Goal: Task Accomplishment & Management: Manage account settings

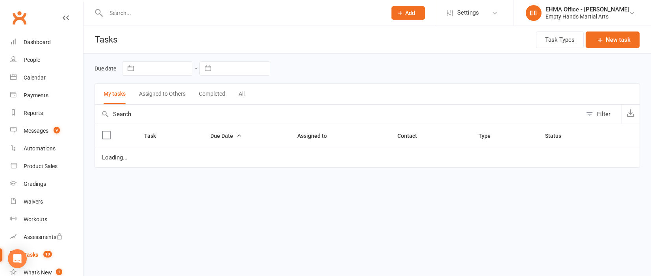
select select "waiting"
select select "started"
select select "waiting"
select select "started"
select select "waiting"
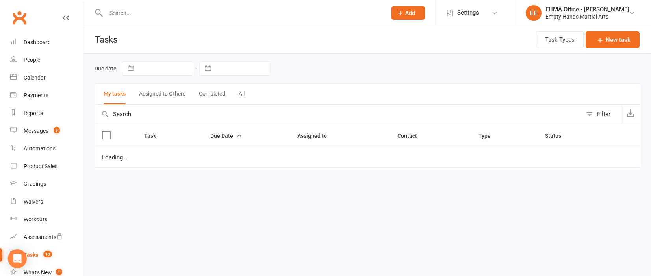
select select "waiting"
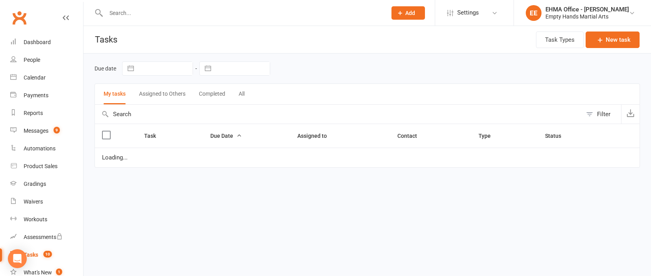
select select "waiting"
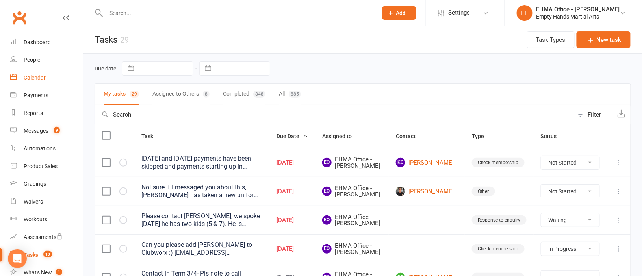
click at [31, 71] on link "Calendar" at bounding box center [46, 78] width 73 height 18
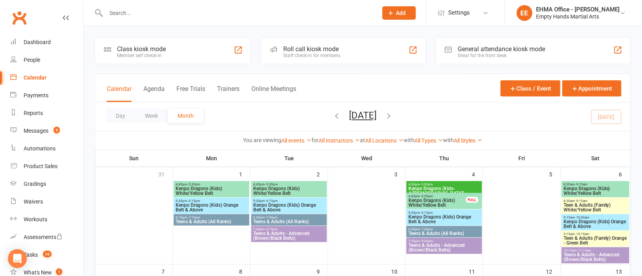
click at [223, 201] on span "5:30pm - 6:15pm" at bounding box center [211, 201] width 73 height 4
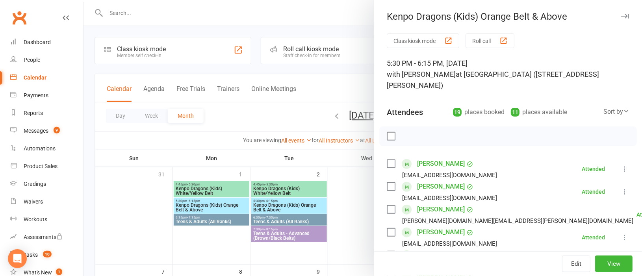
click at [291, 205] on div at bounding box center [363, 138] width 559 height 276
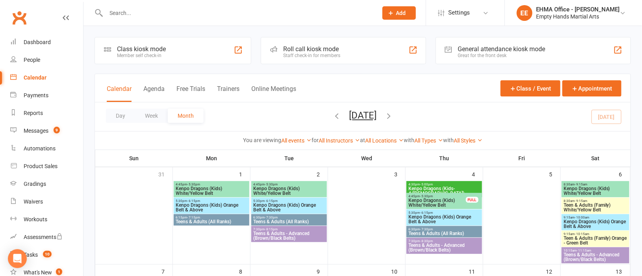
click at [291, 205] on span "Kenpo Dragons (Kids) Orange Belt & Above" at bounding box center [289, 207] width 73 height 9
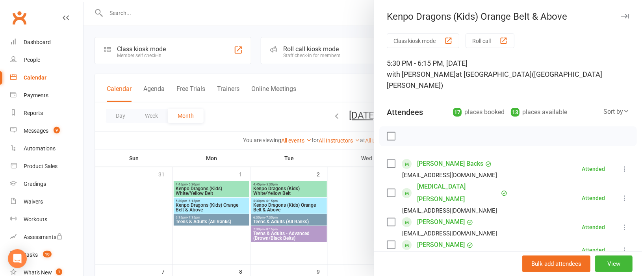
click at [348, 213] on div at bounding box center [363, 138] width 559 height 276
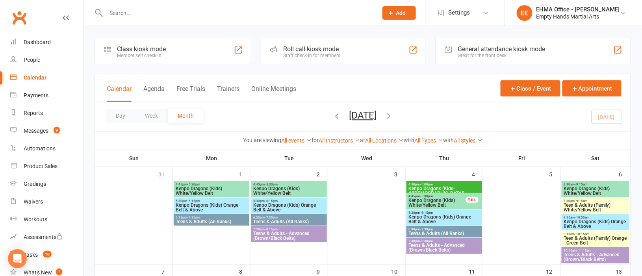
click at [442, 218] on span "Kenpo Dragons (Kids) Orange Belt & Above" at bounding box center [444, 219] width 73 height 9
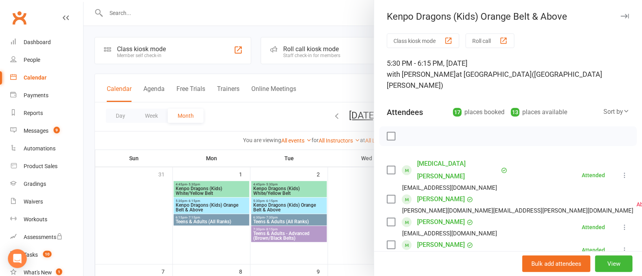
click at [344, 205] on div at bounding box center [363, 138] width 559 height 276
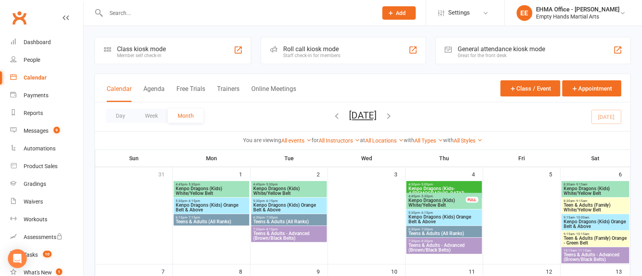
click at [229, 205] on span "Kenpo Dragons (Kids) Orange Belt & Above" at bounding box center [211, 207] width 73 height 9
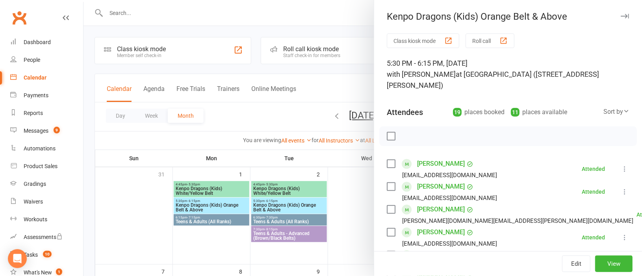
click at [303, 206] on div at bounding box center [363, 138] width 559 height 276
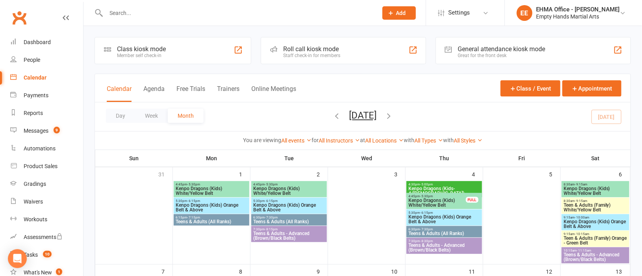
click at [303, 206] on span "Kenpo Dragons (Kids) Orange Belt & Above" at bounding box center [289, 207] width 73 height 9
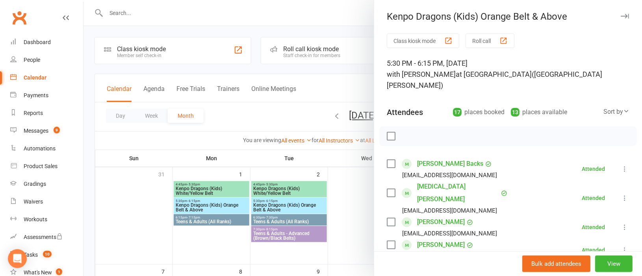
click at [344, 204] on div at bounding box center [363, 138] width 559 height 276
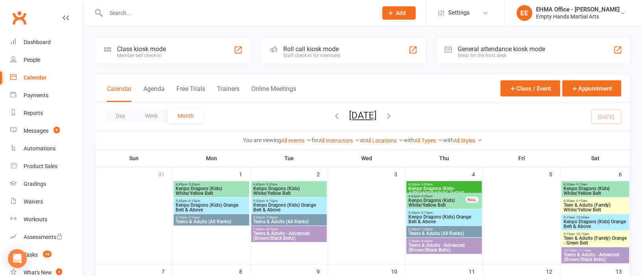
click at [433, 215] on span "Kenpo Dragons (Kids) Orange Belt & Above" at bounding box center [444, 219] width 73 height 9
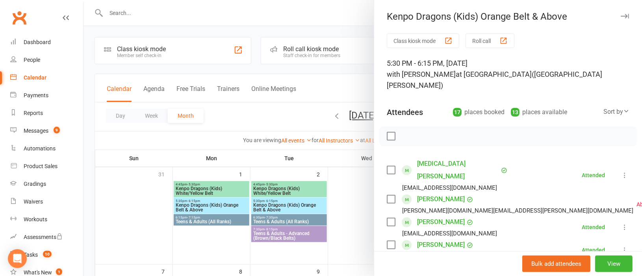
click at [340, 213] on div at bounding box center [363, 138] width 559 height 276
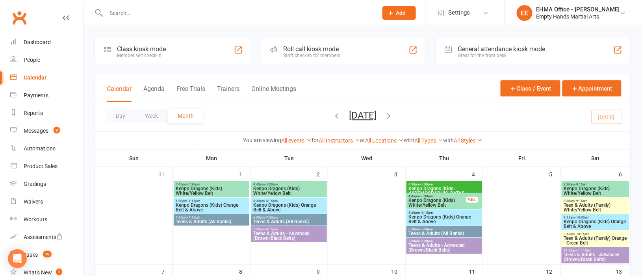
click at [584, 224] on span "Kenpo Dragons (Kids) Orange Belt & Above" at bounding box center [595, 223] width 65 height 9
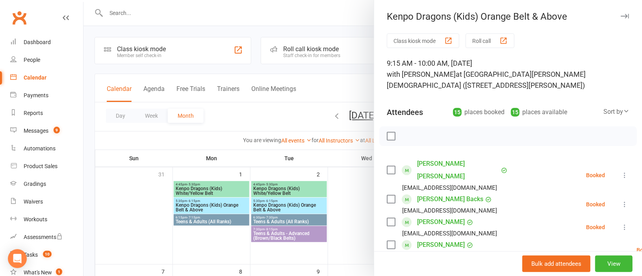
click at [229, 202] on div at bounding box center [363, 138] width 559 height 276
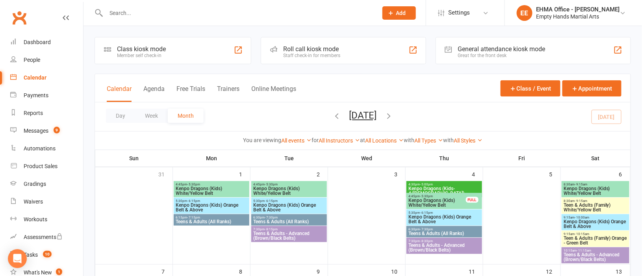
click at [229, 202] on span "5:30pm - 6:15pm" at bounding box center [211, 201] width 73 height 4
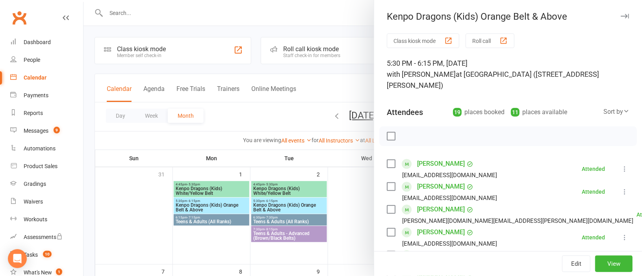
click at [279, 204] on div at bounding box center [363, 138] width 559 height 276
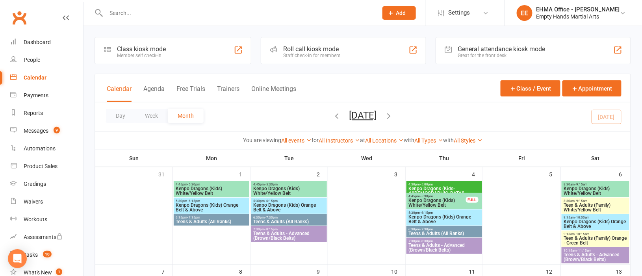
click at [279, 204] on span "Kenpo Dragons (Kids) Orange Belt & Above" at bounding box center [289, 207] width 73 height 9
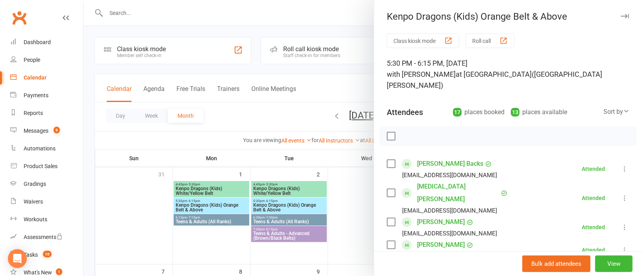
click at [358, 209] on div at bounding box center [363, 138] width 559 height 276
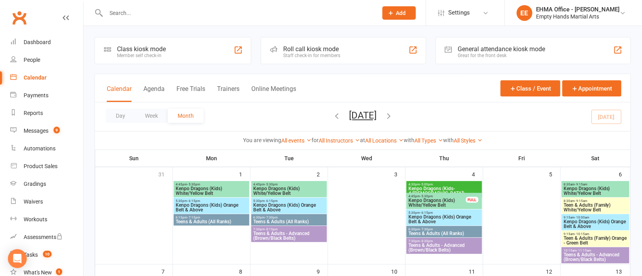
click at [437, 216] on span "Kenpo Dragons (Kids) Orange Belt & Above" at bounding box center [444, 219] width 73 height 9
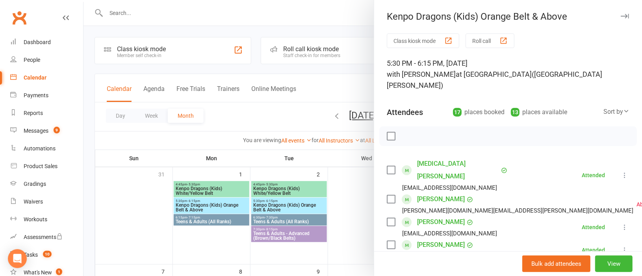
click at [349, 217] on div at bounding box center [363, 138] width 559 height 276
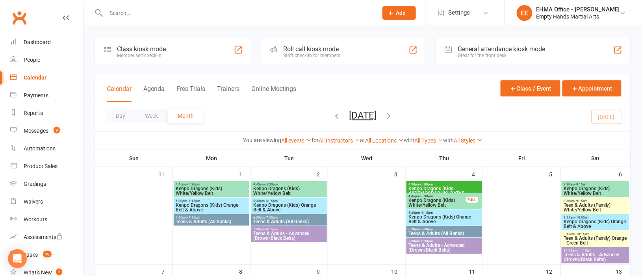
click at [191, 206] on span "Kenpo Dragons (Kids) Orange Belt & Above" at bounding box center [211, 207] width 73 height 9
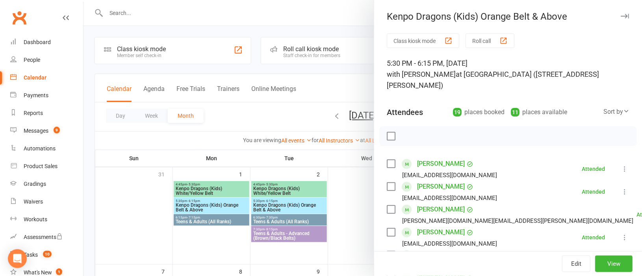
click at [265, 210] on div at bounding box center [363, 138] width 559 height 276
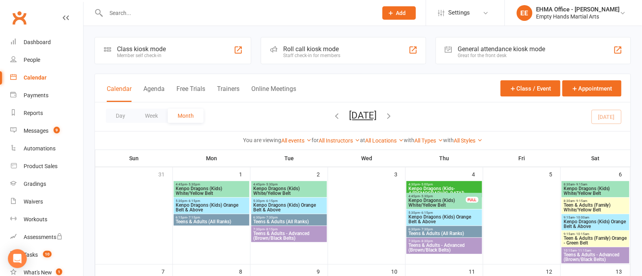
click at [266, 210] on span "Kenpo Dragons (Kids) Orange Belt & Above" at bounding box center [289, 207] width 73 height 9
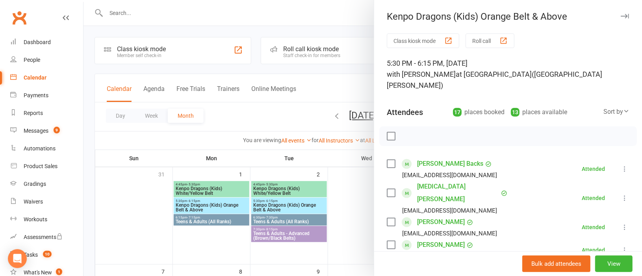
click at [347, 206] on div at bounding box center [363, 138] width 559 height 276
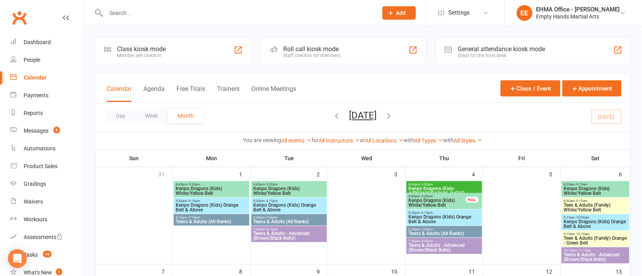
click at [435, 217] on span "Kenpo Dragons (Kids) Orange Belt & Above" at bounding box center [444, 219] width 73 height 9
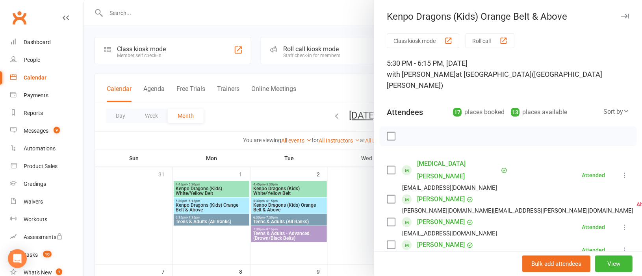
click at [361, 217] on div at bounding box center [363, 138] width 559 height 276
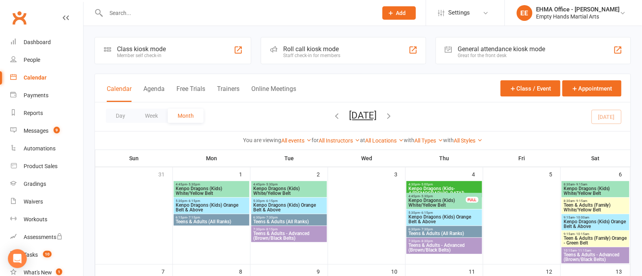
click at [587, 219] on span "Kenpo Dragons (Kids) Orange Belt & Above" at bounding box center [595, 223] width 65 height 9
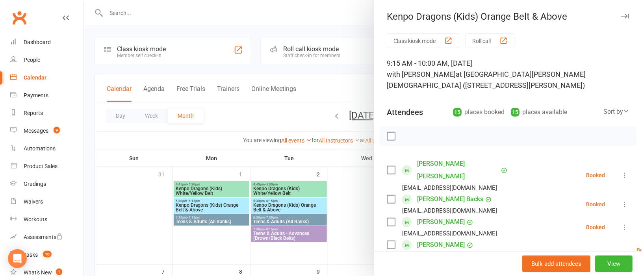
click at [218, 13] on div at bounding box center [363, 138] width 559 height 276
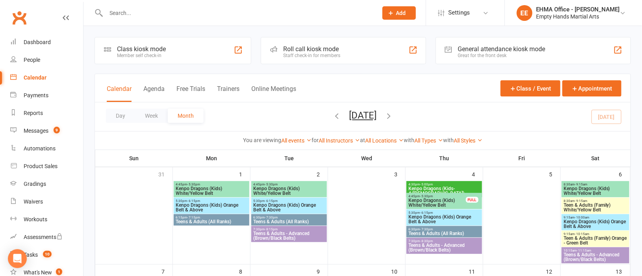
click at [218, 13] on input "text" at bounding box center [238, 12] width 269 height 11
paste input "melissa powderly"
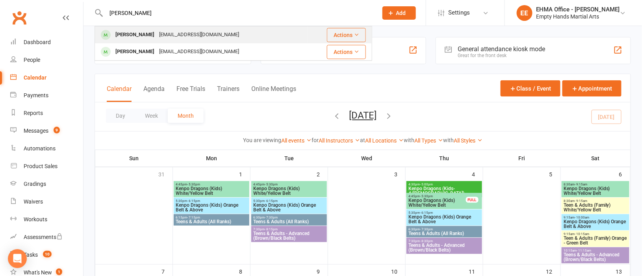
type input "melissa powderly"
click at [207, 35] on div "mpowderly8@bigpond.com" at bounding box center [199, 34] width 85 height 11
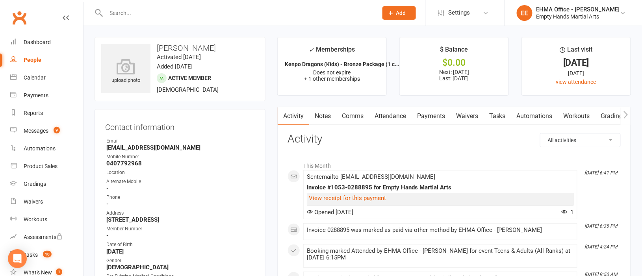
click at [433, 116] on link "Payments" at bounding box center [431, 116] width 39 height 18
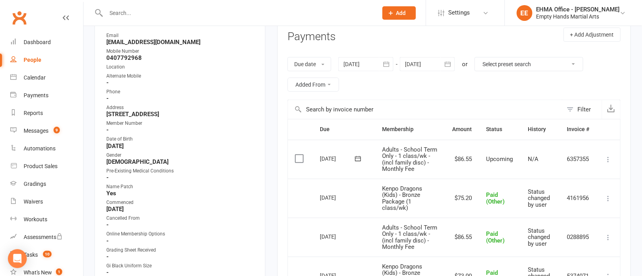
scroll to position [118, 0]
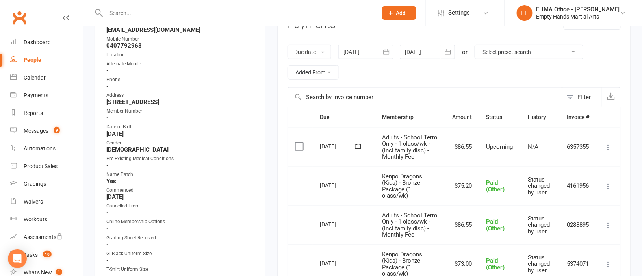
click at [417, 54] on div at bounding box center [427, 52] width 55 height 14
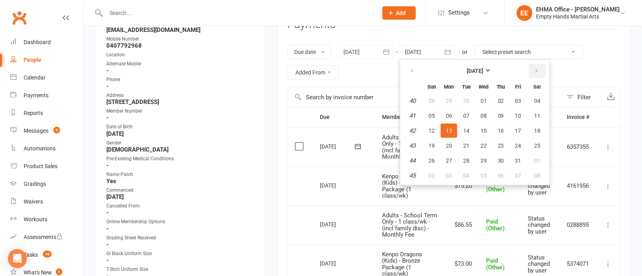
click at [537, 68] on icon "button" at bounding box center [537, 71] width 6 height 6
click at [520, 113] on span "12" at bounding box center [518, 116] width 6 height 6
type input "12 Dec 2025"
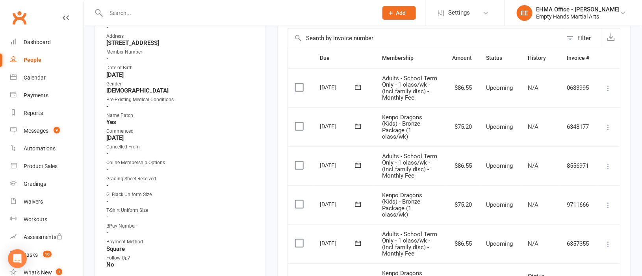
scroll to position [236, 0]
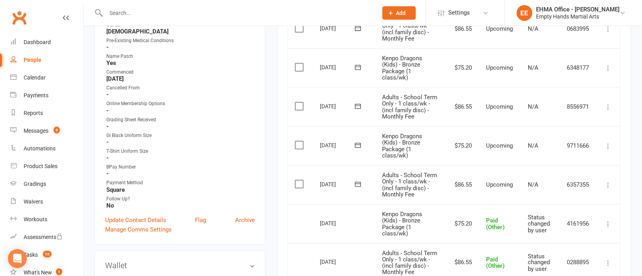
click at [610, 143] on icon at bounding box center [609, 146] width 8 height 8
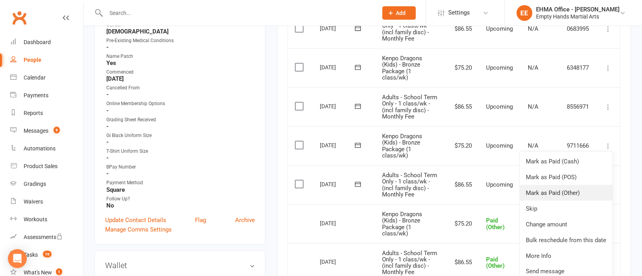
click at [558, 193] on link "Mark as Paid (Other)" at bounding box center [566, 193] width 93 height 16
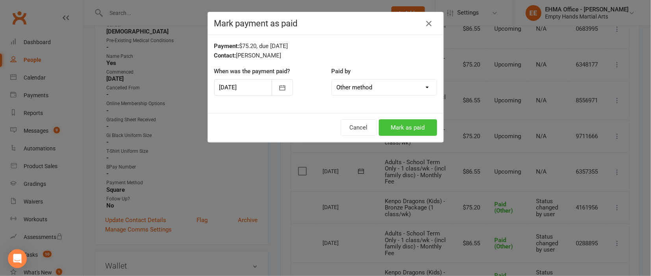
click at [400, 124] on button "Mark as paid" at bounding box center [408, 127] width 58 height 17
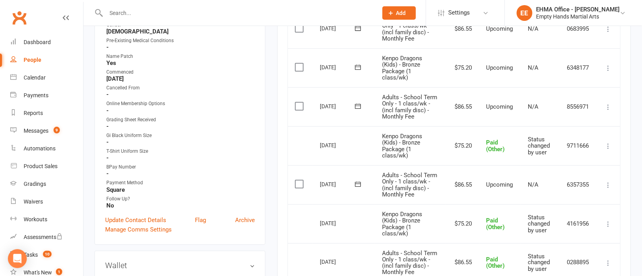
click at [179, 16] on input "text" at bounding box center [238, 12] width 269 height 11
paste input "Kelly Keech"
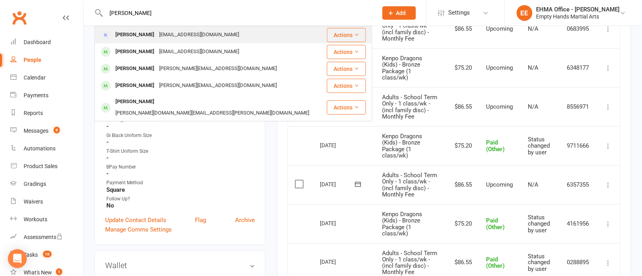
type input "Kelly Keech"
click at [174, 35] on div "kellykeech@outlook.com" at bounding box center [199, 34] width 85 height 11
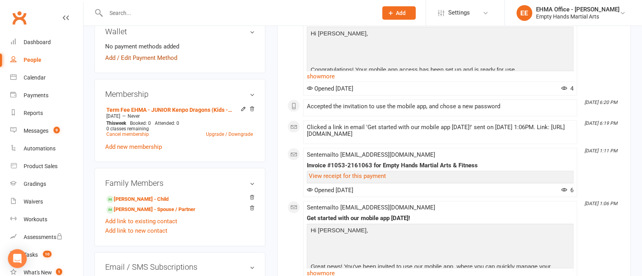
scroll to position [295, 0]
click at [134, 199] on link "Emma Keech - Child" at bounding box center [137, 199] width 62 height 8
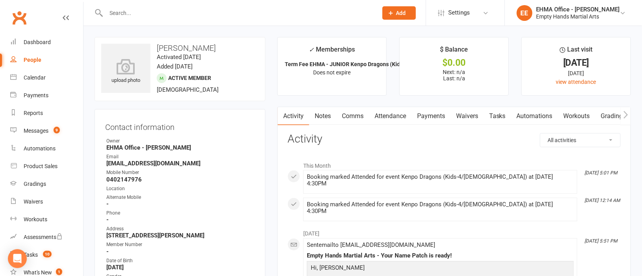
click at [192, 13] on input "text" at bounding box center [238, 12] width 269 height 11
paste input "Kim Crocker"
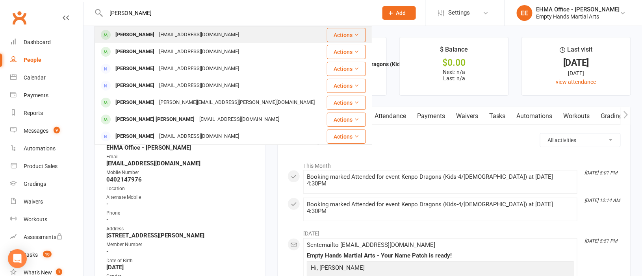
type input "Kim Crocker"
click at [176, 33] on div "kimcrocker65@gmail.com" at bounding box center [199, 34] width 85 height 11
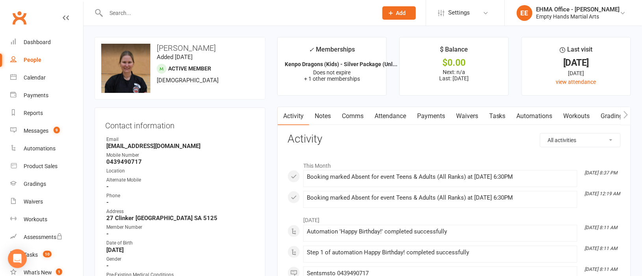
click at [395, 117] on link "Attendance" at bounding box center [390, 116] width 43 height 18
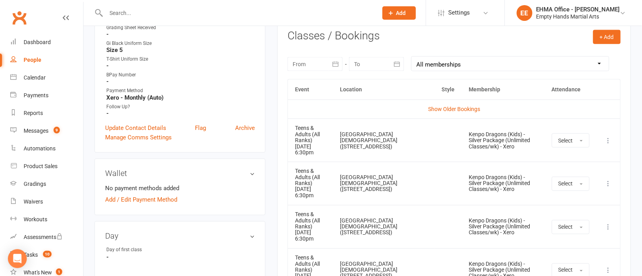
scroll to position [354, 0]
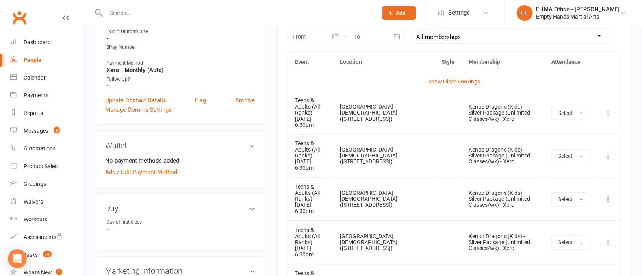
click at [608, 113] on icon at bounding box center [609, 113] width 8 height 8
click at [571, 160] on link "Remove booking" at bounding box center [574, 160] width 78 height 16
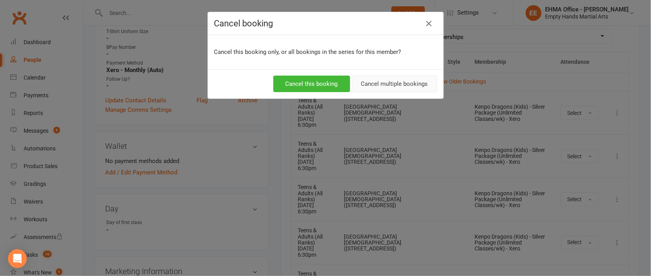
click at [383, 87] on button "Cancel multiple bookings" at bounding box center [394, 84] width 85 height 17
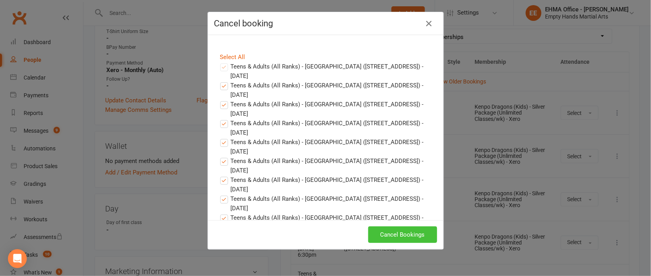
click at [399, 228] on button "Cancel Bookings" at bounding box center [402, 235] width 69 height 17
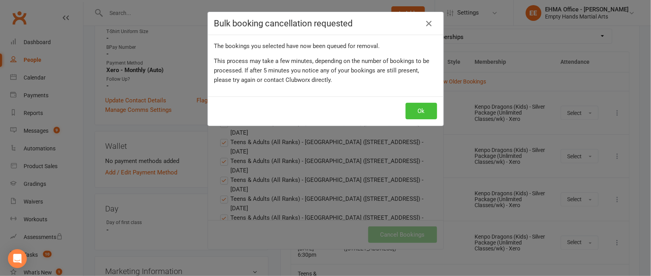
click at [416, 115] on button "Ok" at bounding box center [422, 111] width 32 height 17
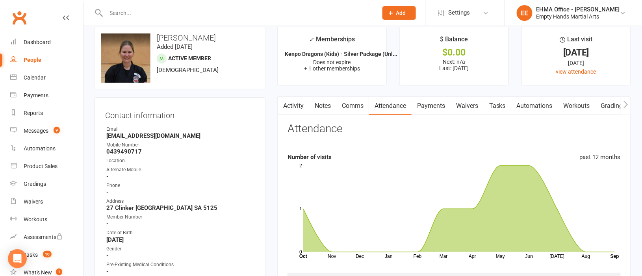
scroll to position [0, 0]
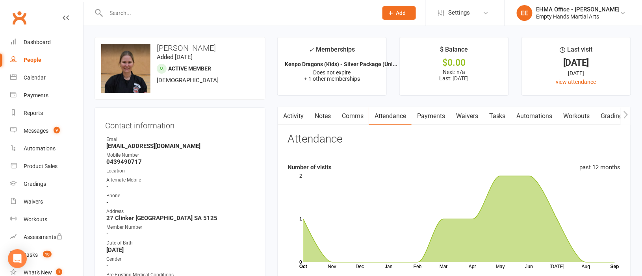
click at [429, 114] on link "Payments" at bounding box center [431, 116] width 39 height 18
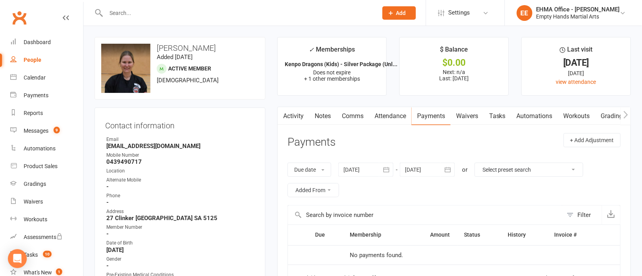
click at [324, 117] on link "Notes" at bounding box center [322, 116] width 27 height 18
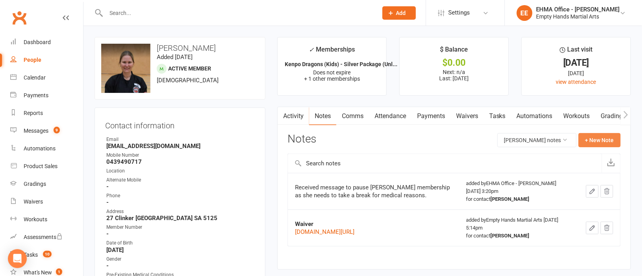
click at [605, 136] on button "+ New Note" at bounding box center [600, 140] width 42 height 14
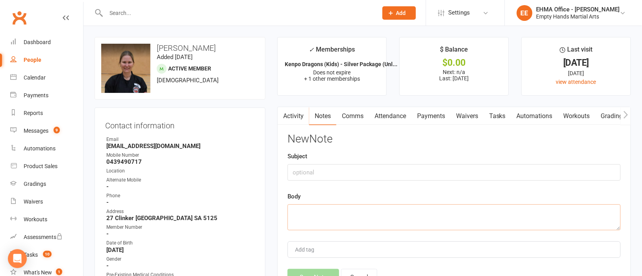
click at [319, 212] on textarea at bounding box center [454, 218] width 333 height 26
paste textarea "I haven’t trained this term due to hip surgery and it’ll be likely that I won’t…"
click at [292, 214] on textarea "I haven’t trained this term due to hip surgery and it’ll be likely that I won’t…" at bounding box center [454, 218] width 333 height 26
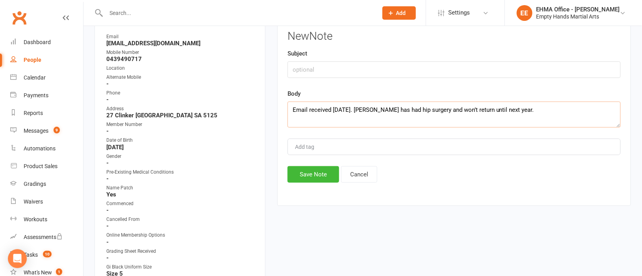
scroll to position [118, 0]
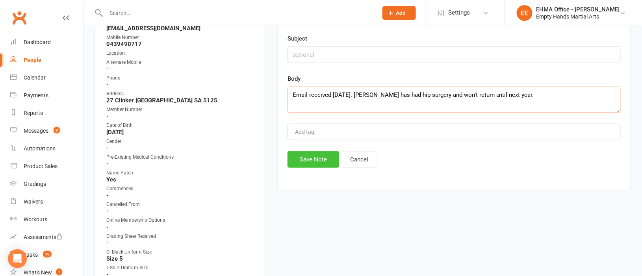
type textarea "Email received 15 Sept 2025. Kim has had hip surgery and won’t return until nex…"
click at [321, 160] on button "Save Note" at bounding box center [314, 159] width 52 height 17
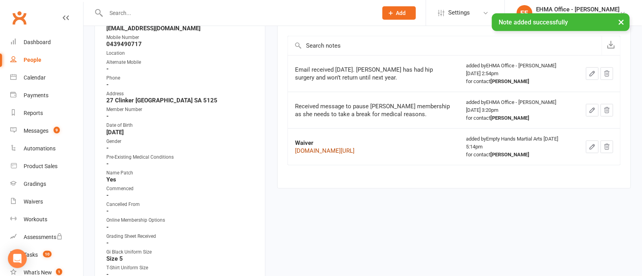
scroll to position [0, 0]
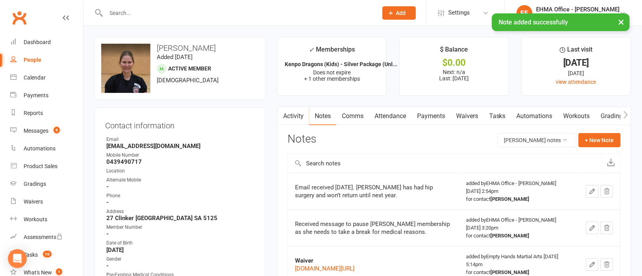
click at [392, 115] on link "Attendance" at bounding box center [390, 116] width 43 height 18
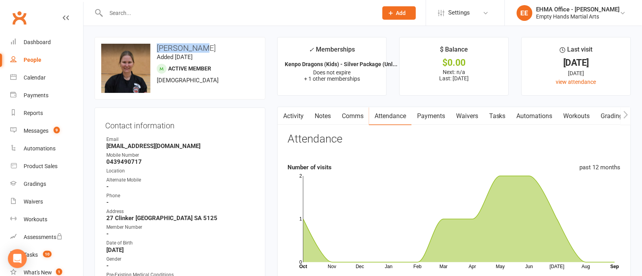
drag, startPoint x: 200, startPoint y: 46, endPoint x: 157, endPoint y: 45, distance: 43.0
click at [157, 45] on h3 "Kim Crocker" at bounding box center [180, 48] width 158 height 9
copy h3 "Kim Crocker"
click at [39, 129] on div "Messages" at bounding box center [36, 131] width 25 height 6
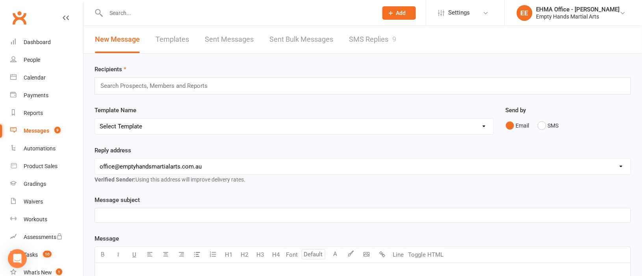
click at [355, 36] on link "SMS Replies 9" at bounding box center [372, 39] width 47 height 27
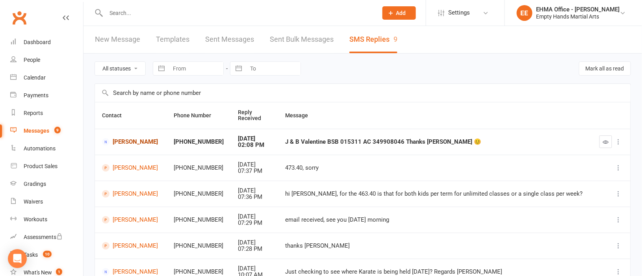
click at [129, 144] on link "Bronii Valentine" at bounding box center [131, 141] width 58 height 7
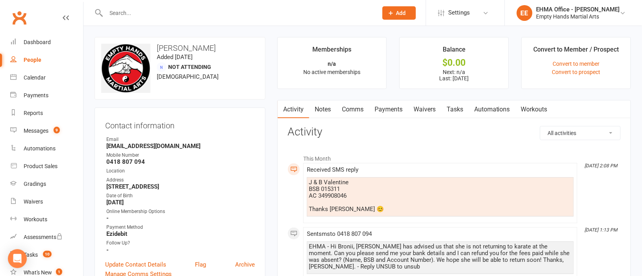
drag, startPoint x: 213, startPoint y: 48, endPoint x: 158, endPoint y: 51, distance: 55.3
click at [158, 51] on h3 "Bronii Valentine" at bounding box center [180, 48] width 158 height 9
copy h3 "Bronii Valentine"
